Goal: Find contact information: Find contact information

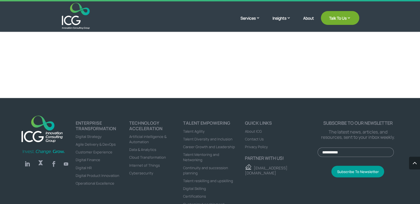
scroll to position [1212, 0]
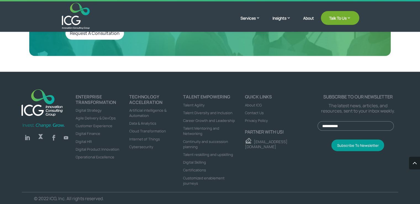
click at [251, 110] on span "Contact Us" at bounding box center [254, 112] width 19 height 5
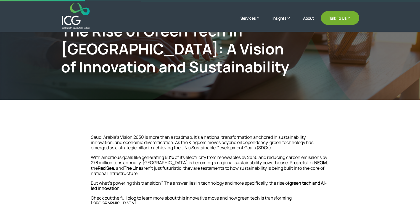
scroll to position [110, 0]
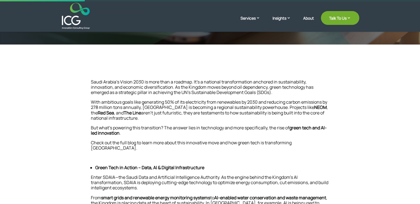
drag, startPoint x: 150, startPoint y: 89, endPoint x: 128, endPoint y: 85, distance: 22.3
click at [150, 89] on p "Saudi Arabia’s Vision 2030 is more than a roadmap. It’s a national transformati…" at bounding box center [210, 89] width 238 height 20
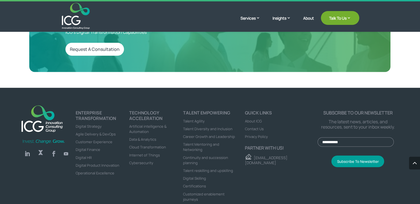
scroll to position [1212, 0]
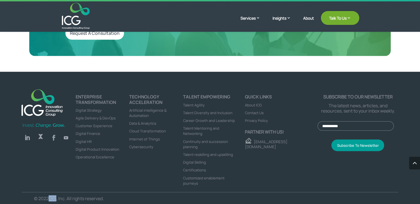
drag, startPoint x: 55, startPoint y: 194, endPoint x: 48, endPoint y: 196, distance: 7.4
click at [48, 196] on div "Follow Follow Follow Follow ENTERPRISE TRANSFORMATION Digital Strategy Agile De…" at bounding box center [210, 140] width 420 height 137
copy p "ICG"
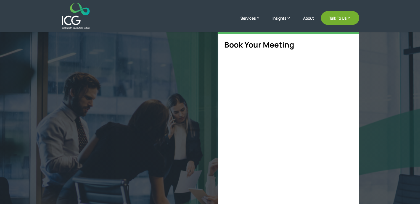
scroll to position [132, 0]
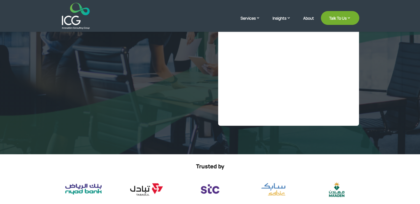
select select "**"
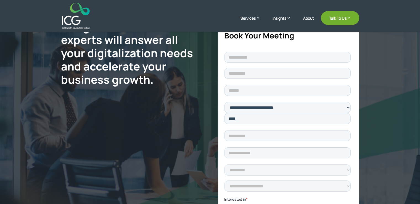
scroll to position [0, 0]
